Goal: Check status: Check status

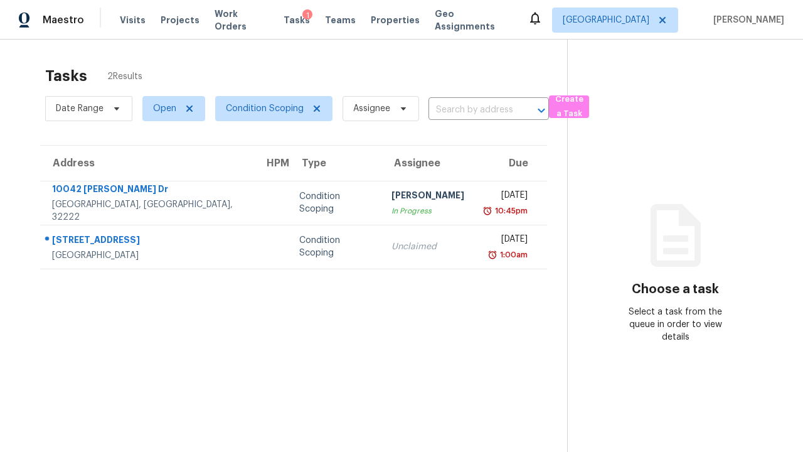
click at [168, 109] on span "Open" at bounding box center [164, 108] width 23 height 13
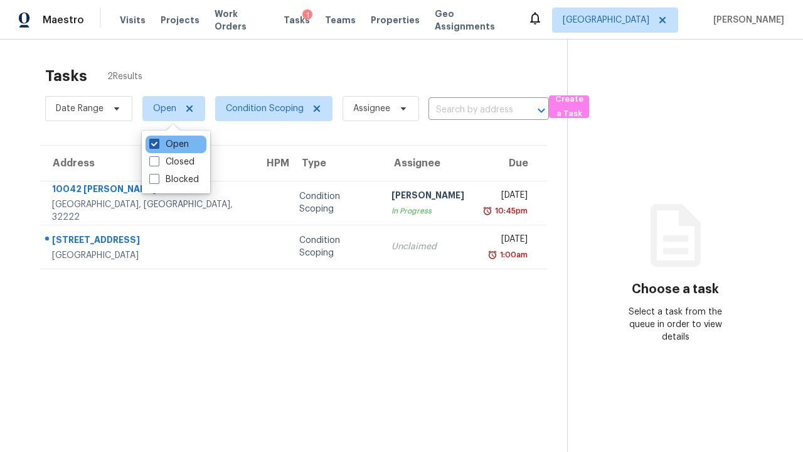
click at [169, 144] on label "Open" at bounding box center [169, 144] width 40 height 13
click at [157, 144] on input "Open" at bounding box center [153, 142] width 8 height 8
checkbox input "false"
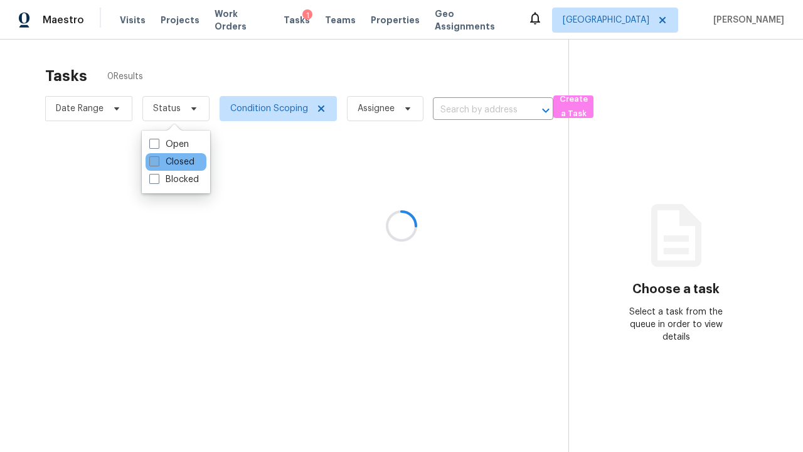
click at [171, 162] on label "Closed" at bounding box center [171, 162] width 45 height 13
click at [157, 162] on input "Closed" at bounding box center [153, 160] width 8 height 8
checkbox input "true"
click at [6, 6] on div at bounding box center [401, 226] width 803 height 452
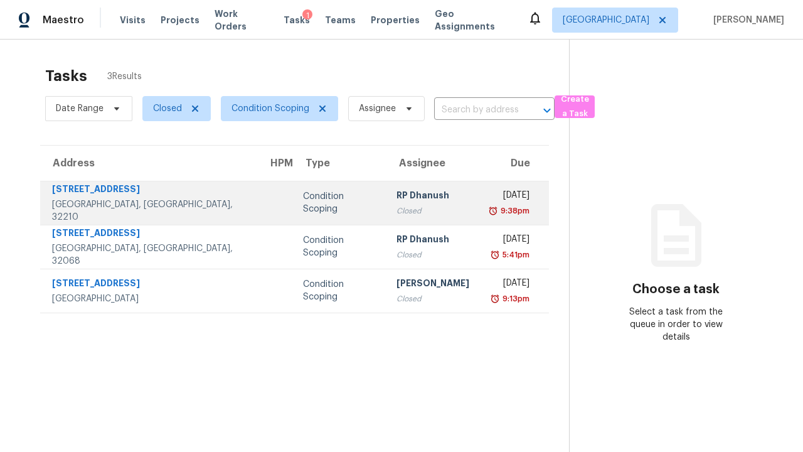
click at [303, 203] on div "Condition Scoping" at bounding box center [339, 202] width 73 height 25
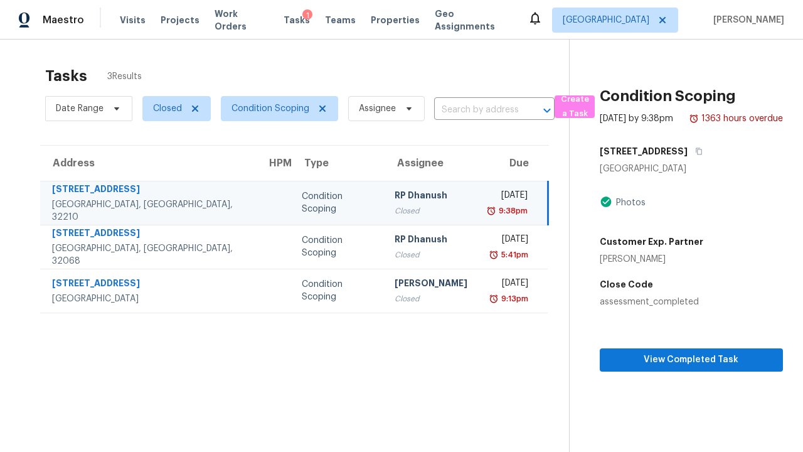
click at [683, 368] on span "View Completed Task" at bounding box center [691, 360] width 163 height 16
